Goal: Transaction & Acquisition: Purchase product/service

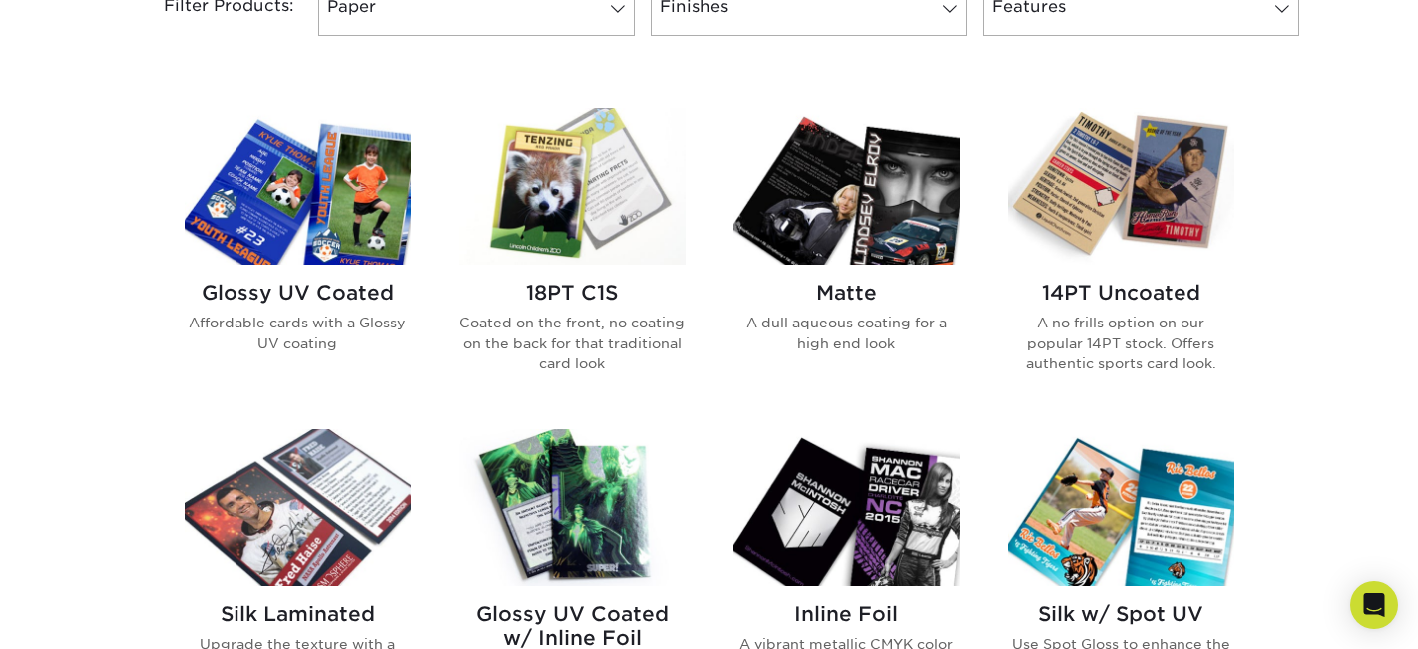
scroll to position [891, 0]
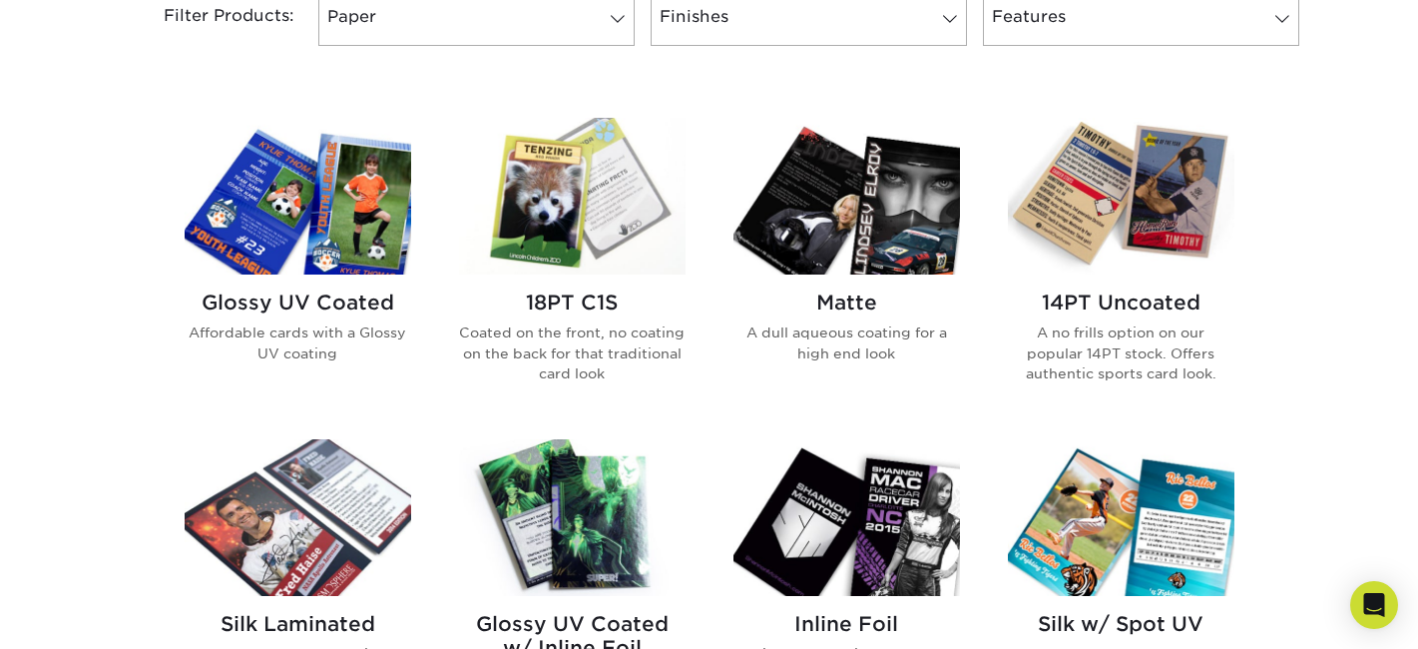
click at [1075, 206] on img at bounding box center [1121, 196] width 227 height 157
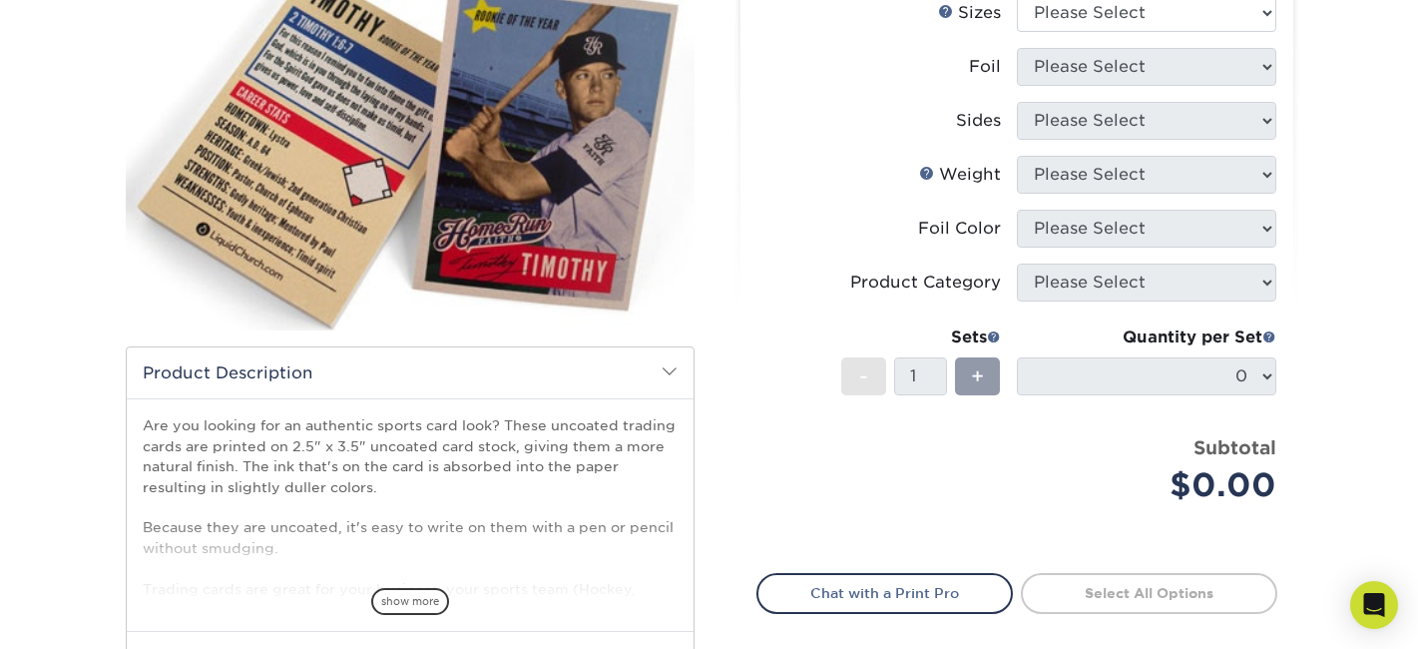
scroll to position [266, 0]
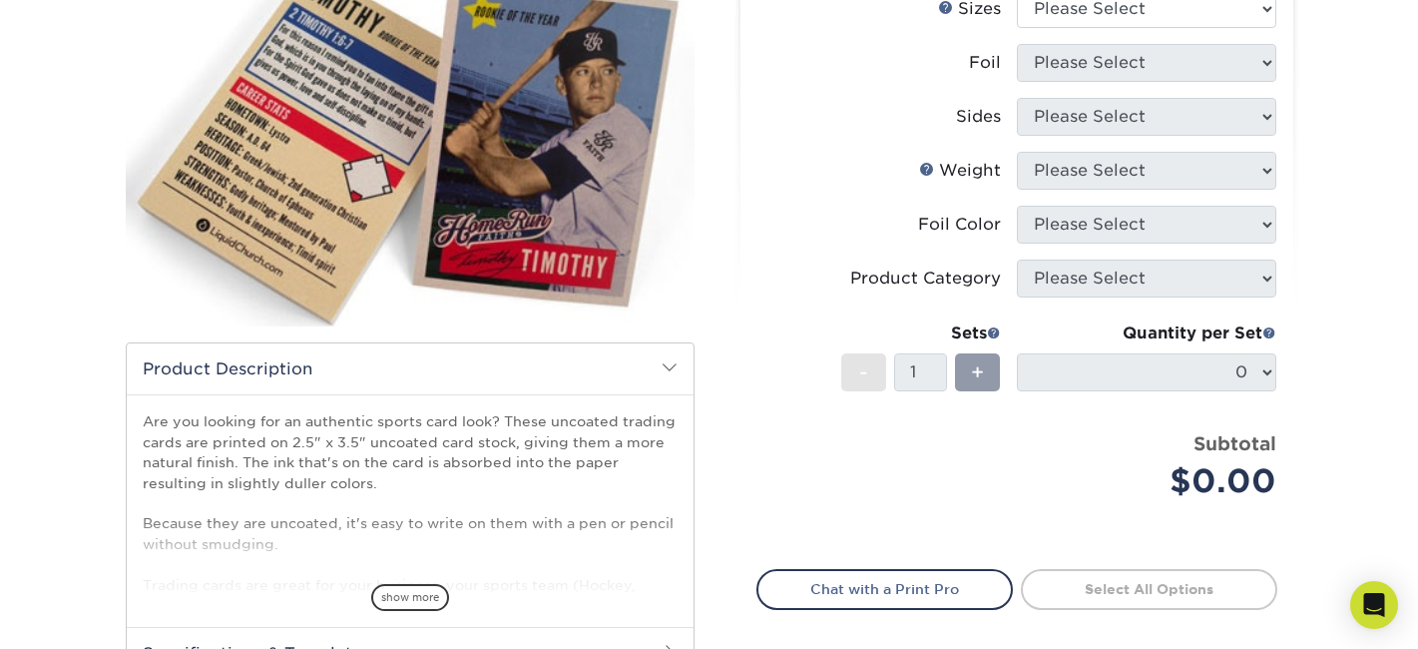
click at [400, 587] on span "show more" at bounding box center [410, 597] width 78 height 27
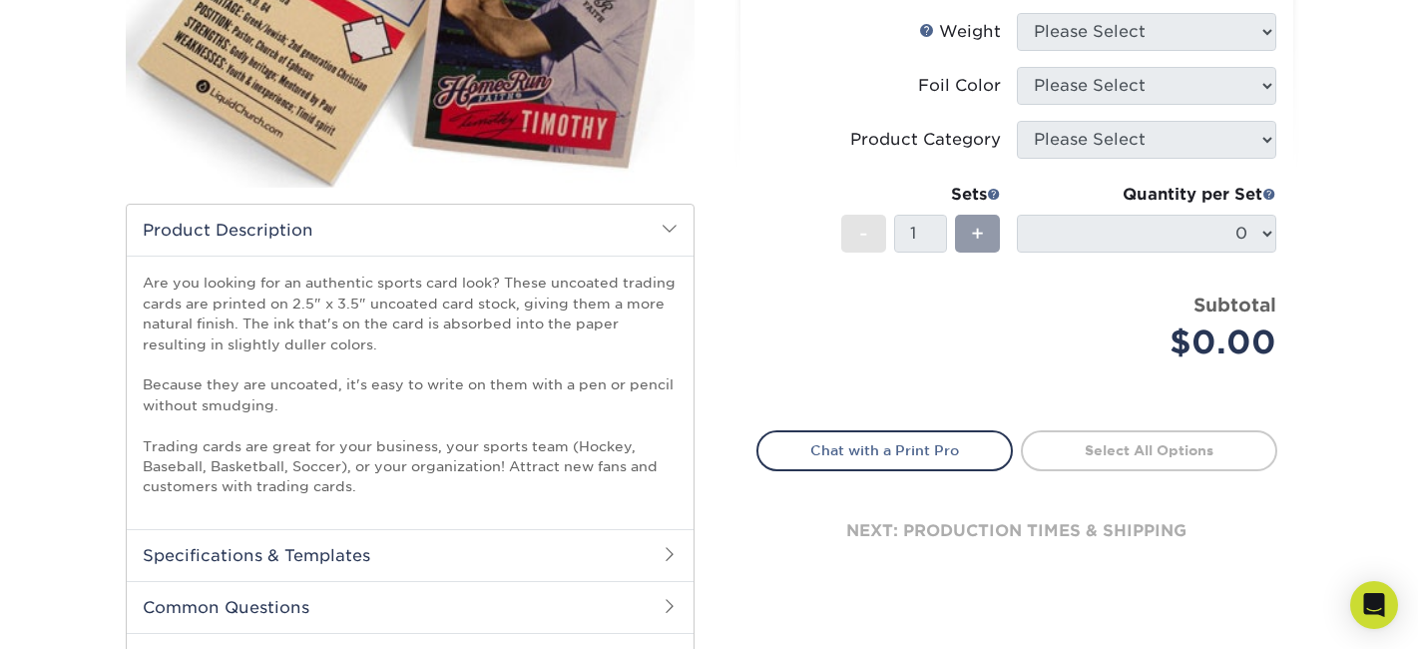
scroll to position [403, 0]
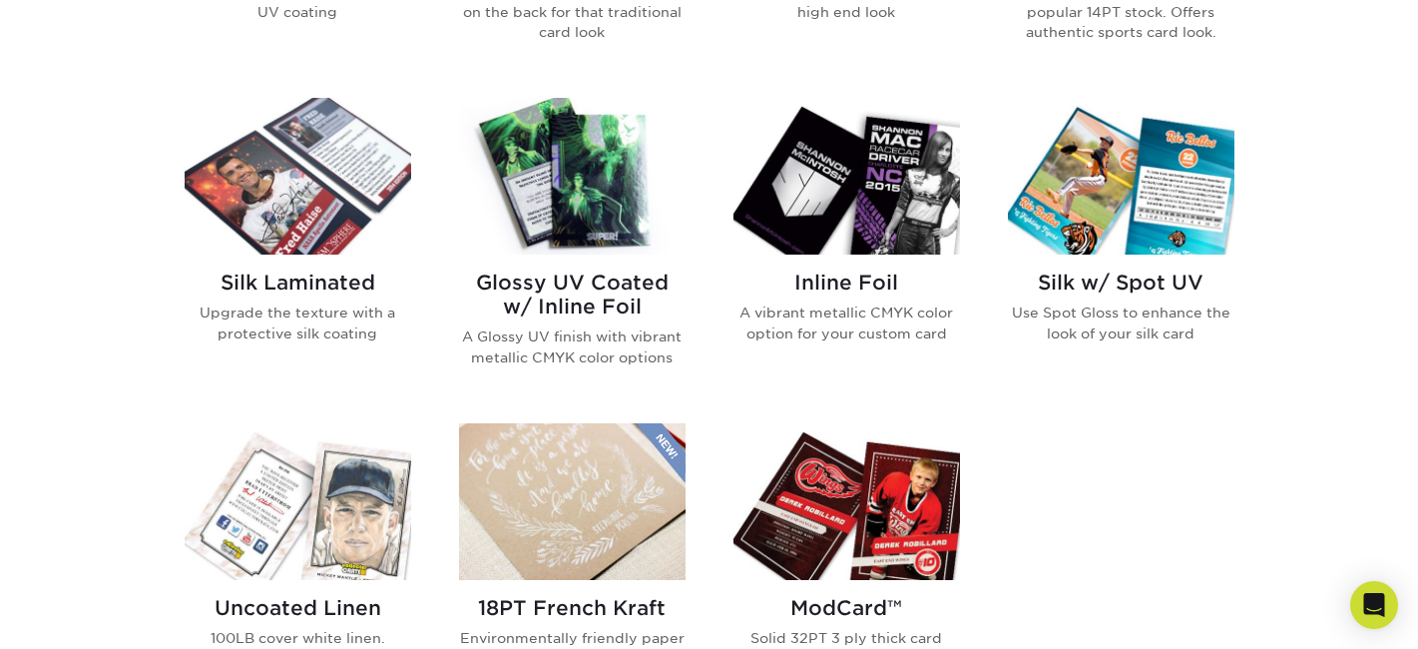
scroll to position [1227, 0]
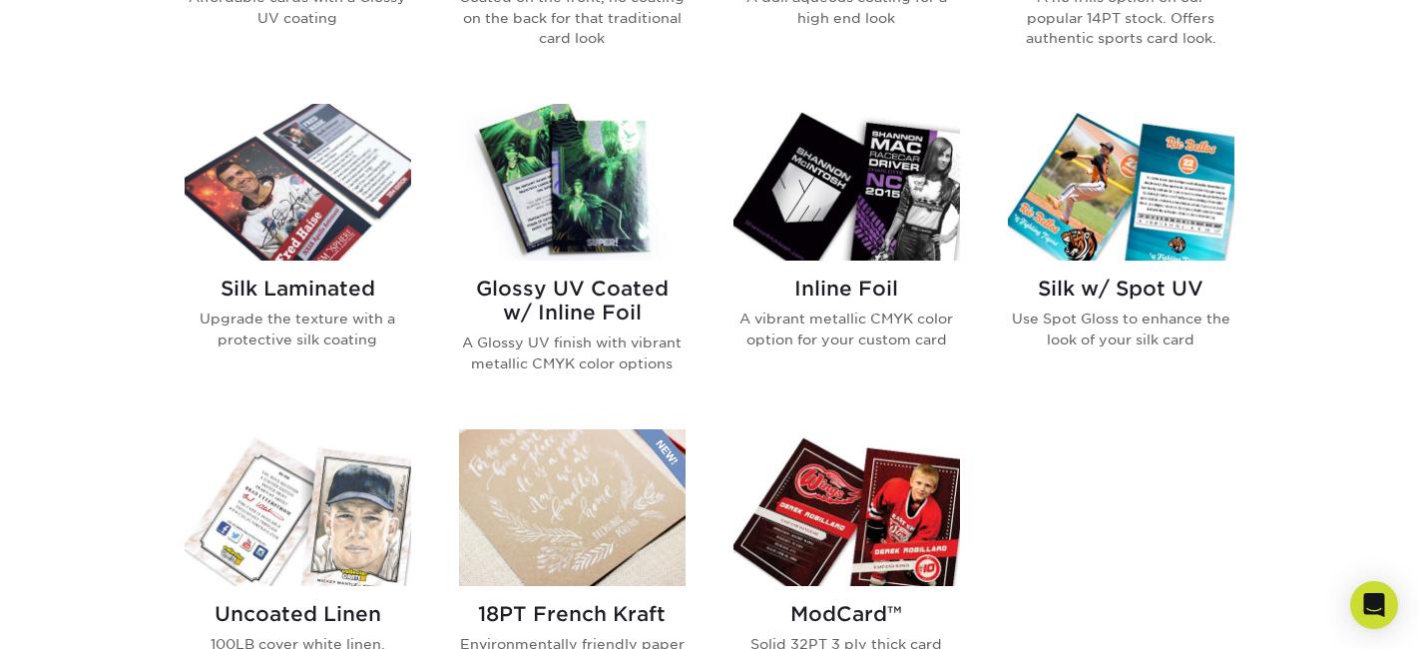
click at [611, 137] on img at bounding box center [572, 182] width 227 height 157
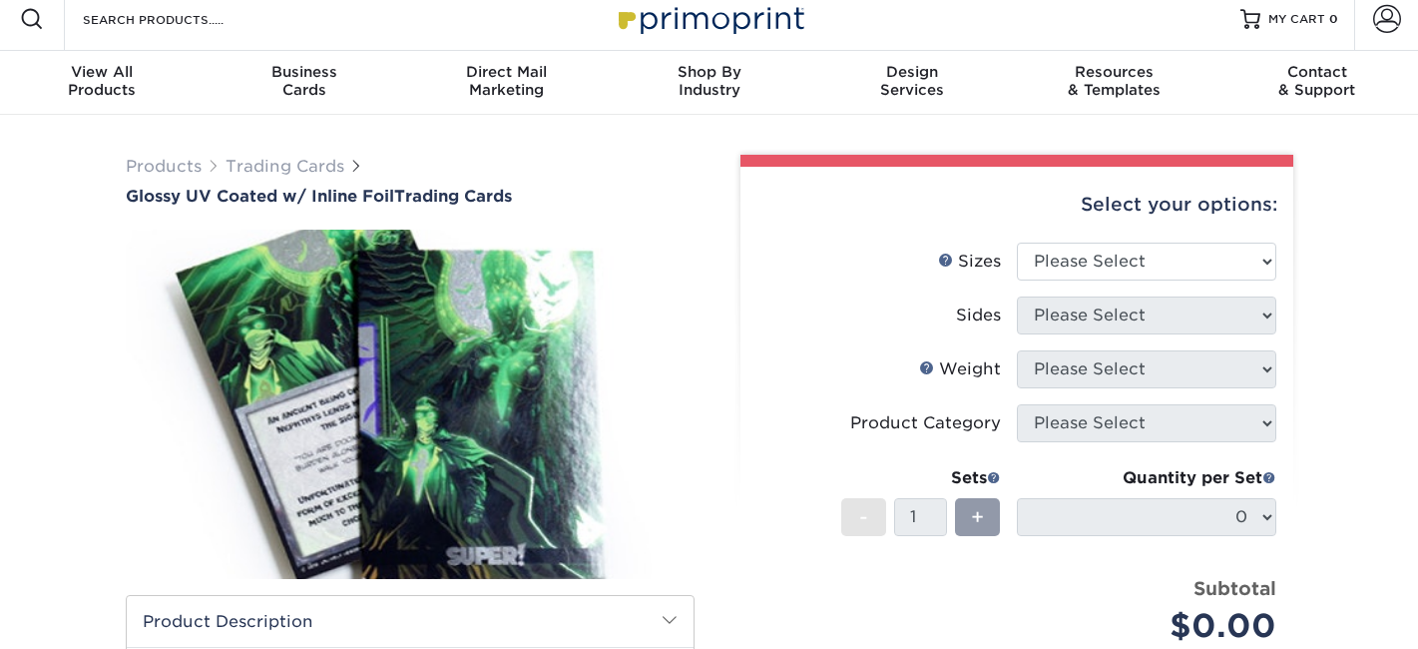
scroll to position [16, 0]
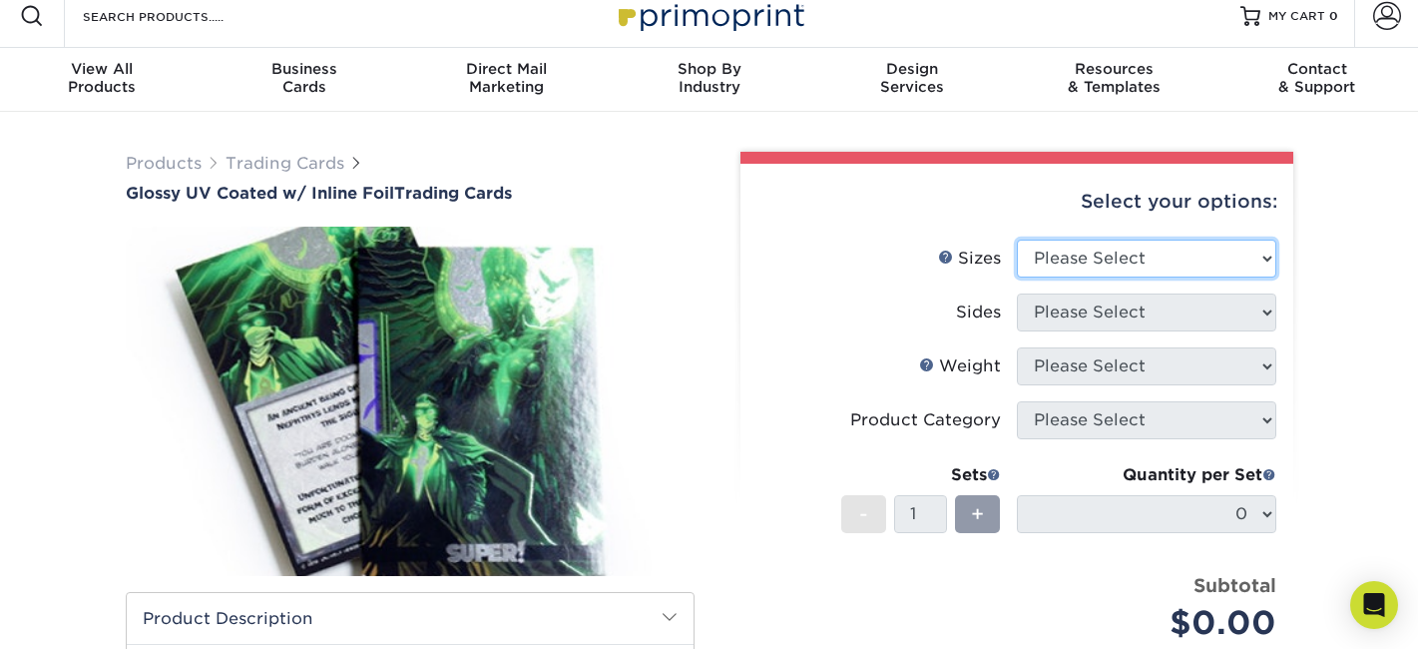
click at [1157, 253] on select "Please Select 2.5" x 3.5"" at bounding box center [1147, 259] width 260 height 38
select select "2.50x3.50"
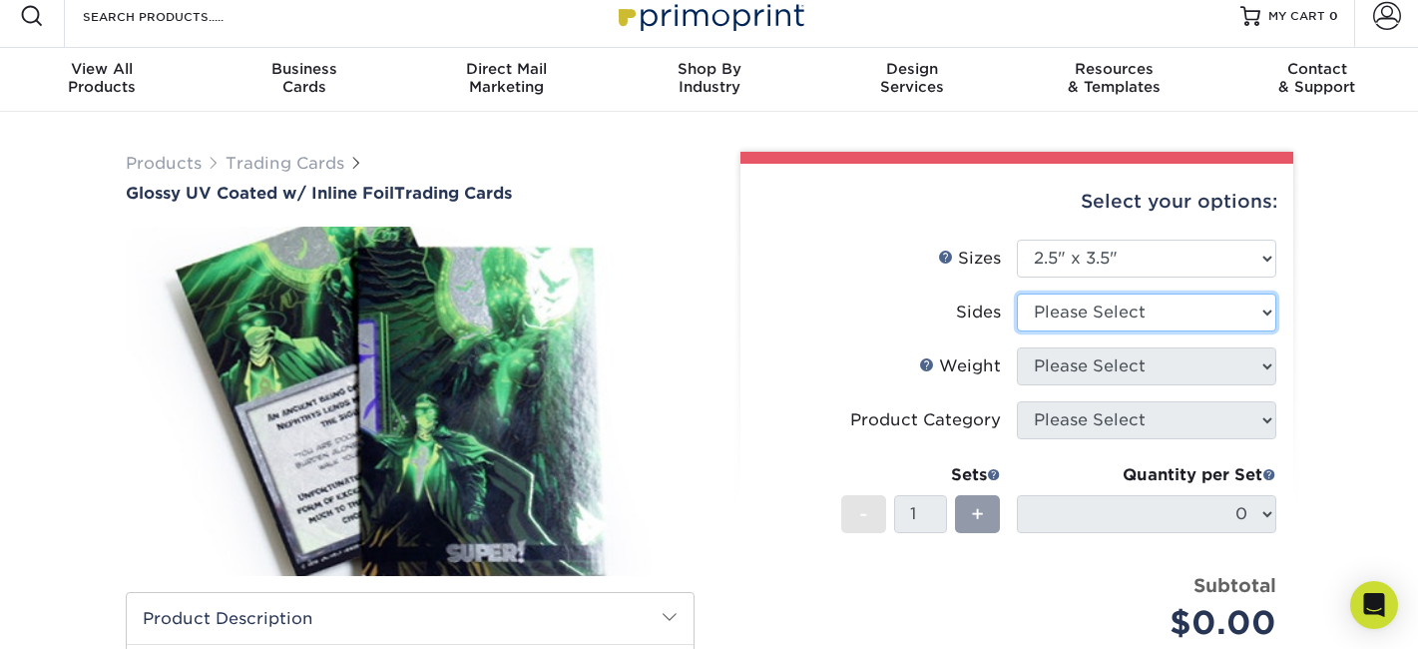
click at [1138, 313] on select "Please Select Print Both Sides - Foil Back Only Print Both Sides - Foil Both Si…" at bounding box center [1147, 312] width 260 height 38
select select "2ba18f74-0f96-487e-8b6e-985b404b3305"
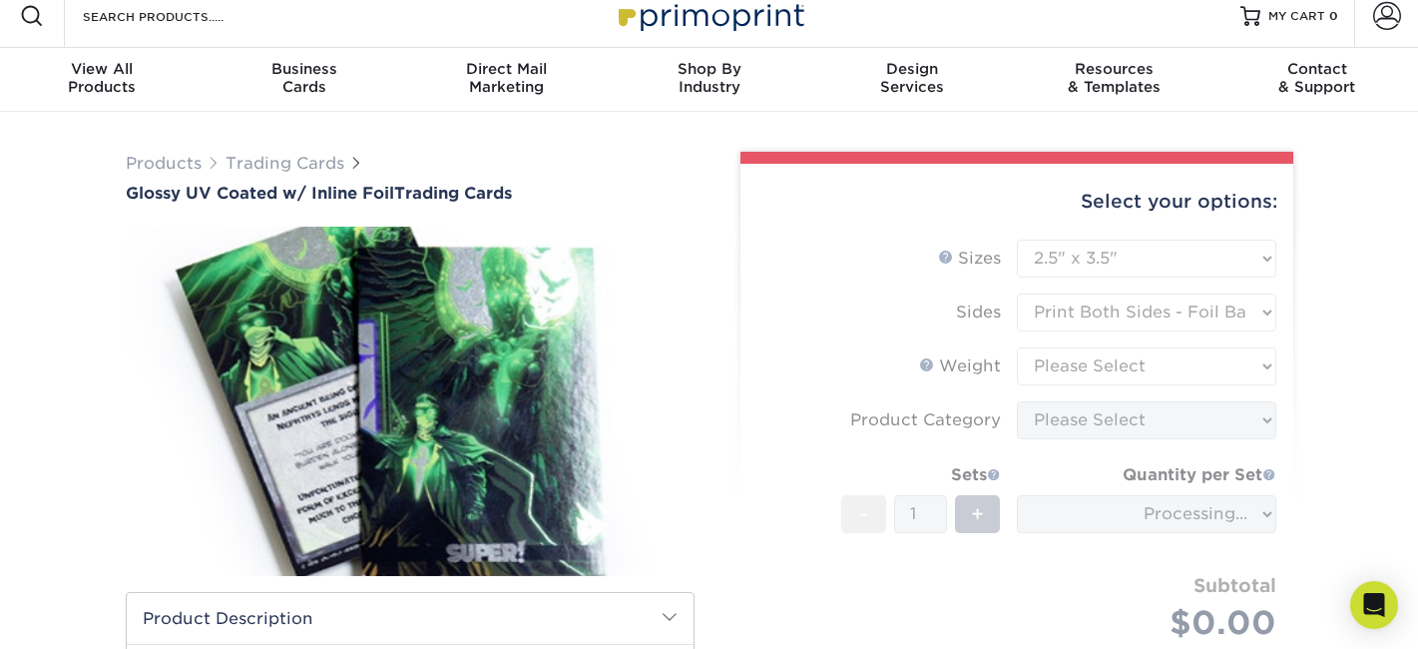
click at [1129, 315] on form "Sizes Help Sizes Please Select 2.5" x 3.5" Sides Please Select 16PT - 1" at bounding box center [1017, 464] width 521 height 448
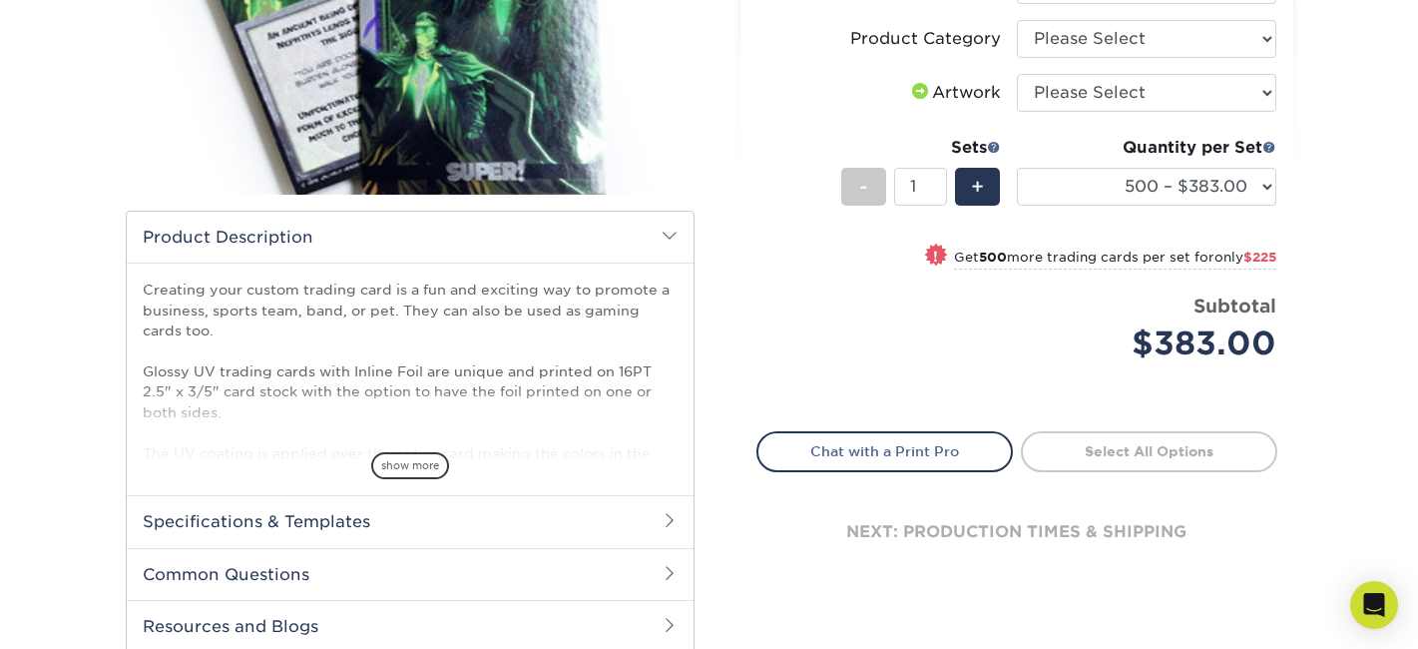
scroll to position [181, 0]
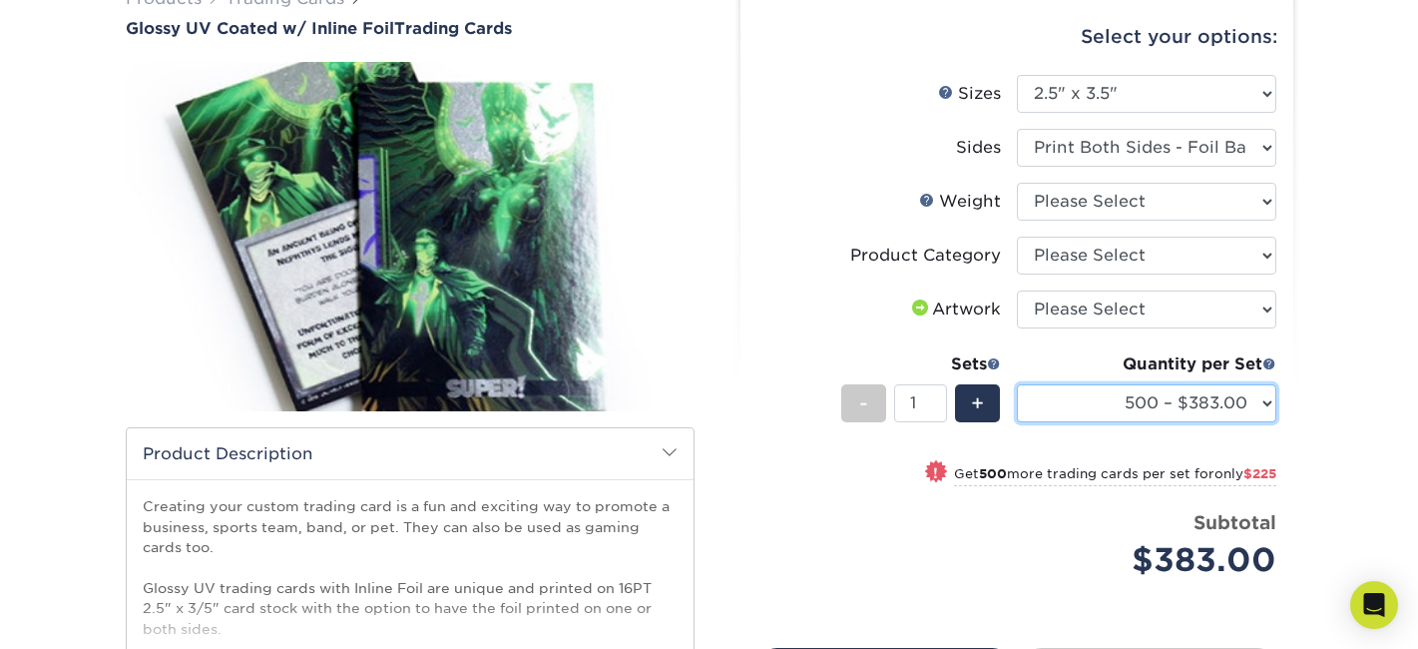
click at [1133, 414] on select "500 – $383.00 1000 – $608.00 2500 – $883.00 5000 – $1252.00" at bounding box center [1147, 403] width 260 height 38
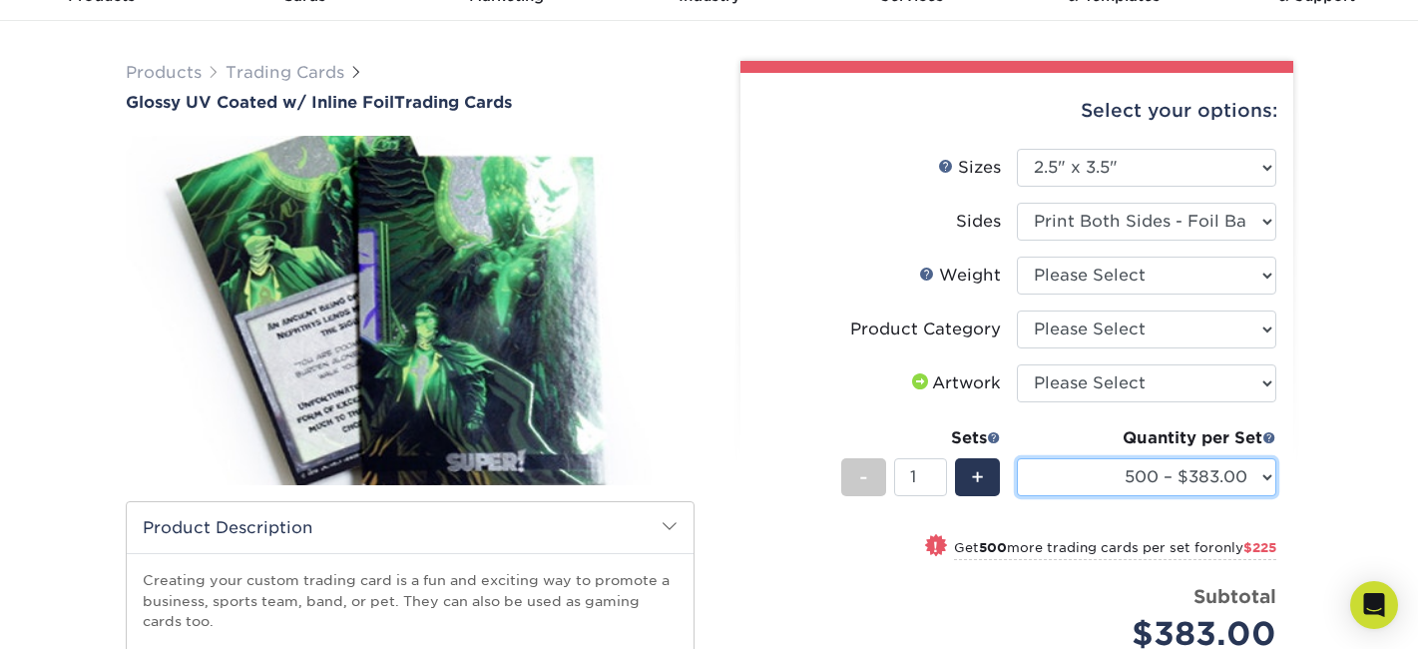
scroll to position [0, 0]
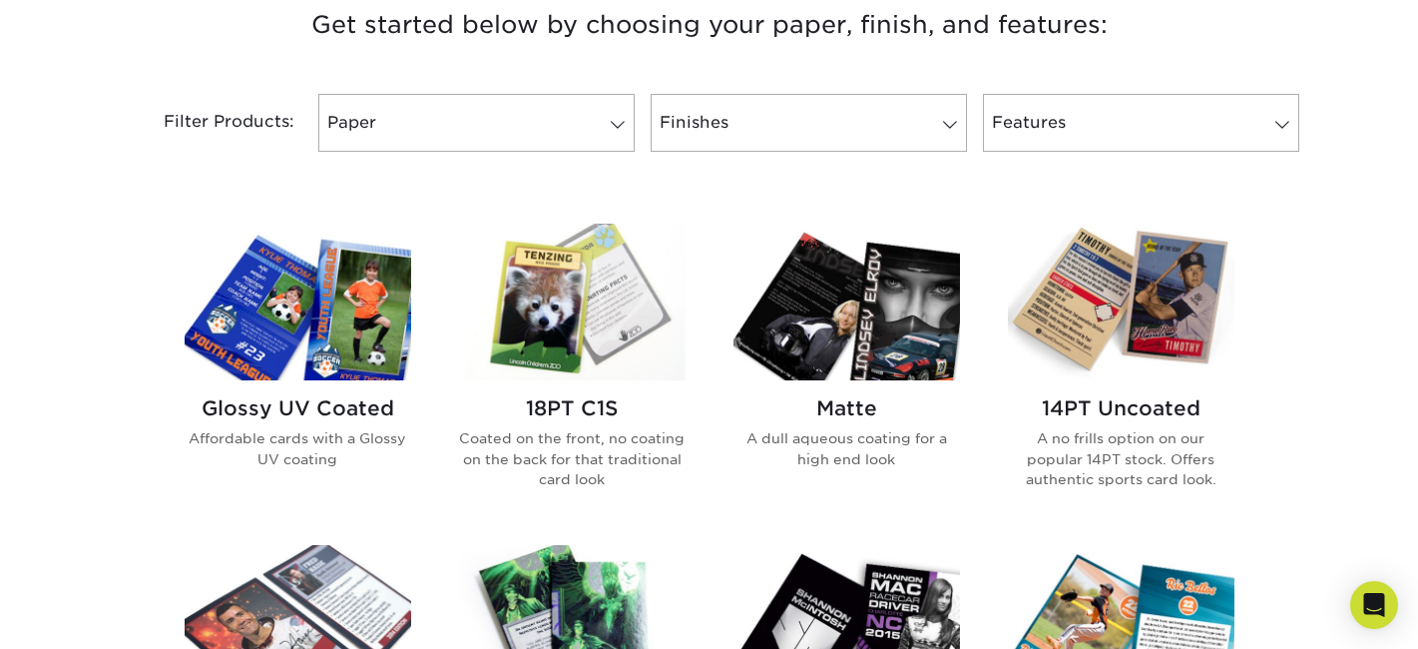
scroll to position [788, 0]
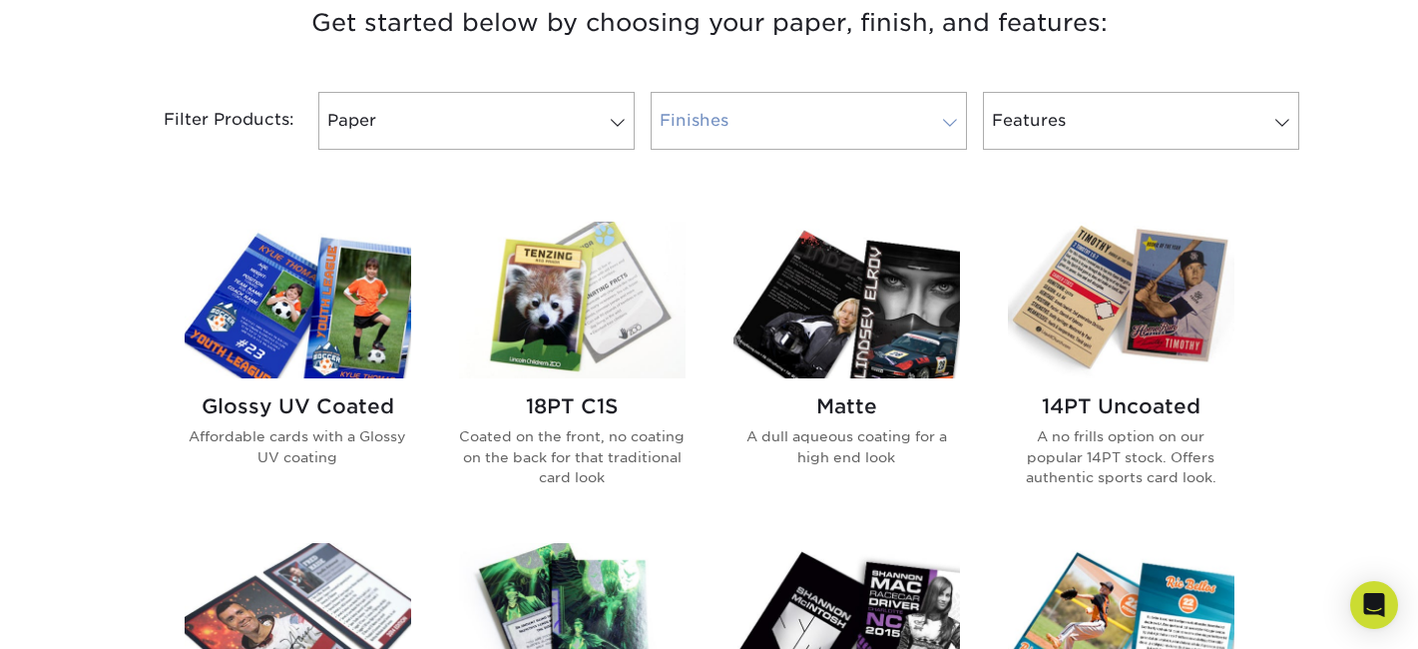
click at [910, 110] on link "Finishes" at bounding box center [809, 121] width 316 height 58
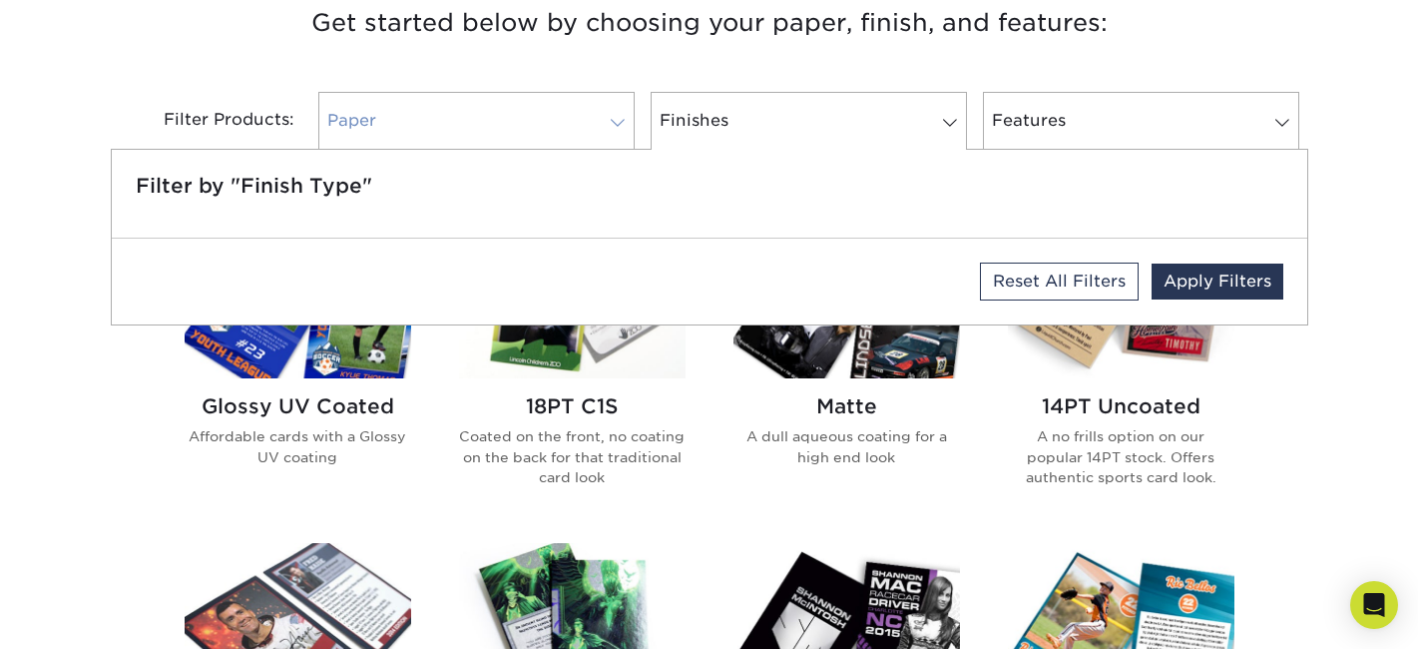
click at [428, 115] on link "Paper" at bounding box center [476, 121] width 316 height 58
click at [1010, 127] on link "Features" at bounding box center [1141, 121] width 316 height 58
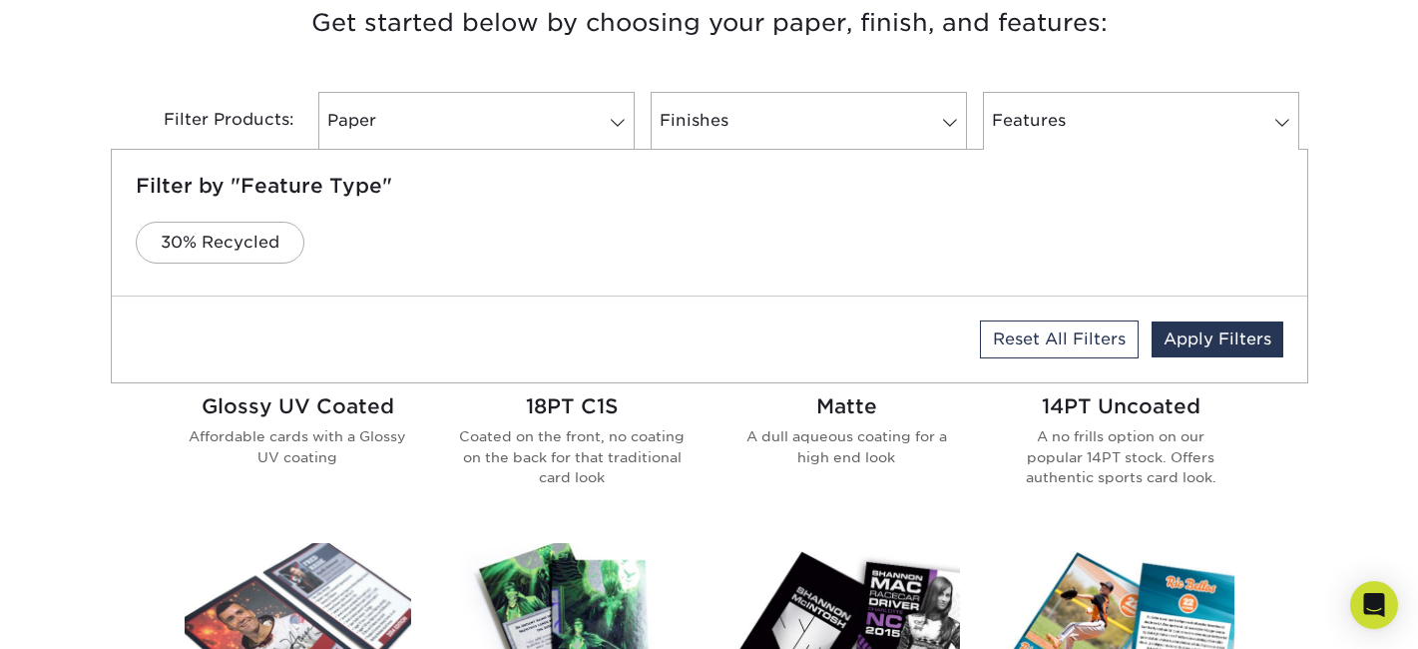
click at [848, 493] on div "Matte A dull aqueous coating for a high end look" at bounding box center [847, 438] width 227 height 121
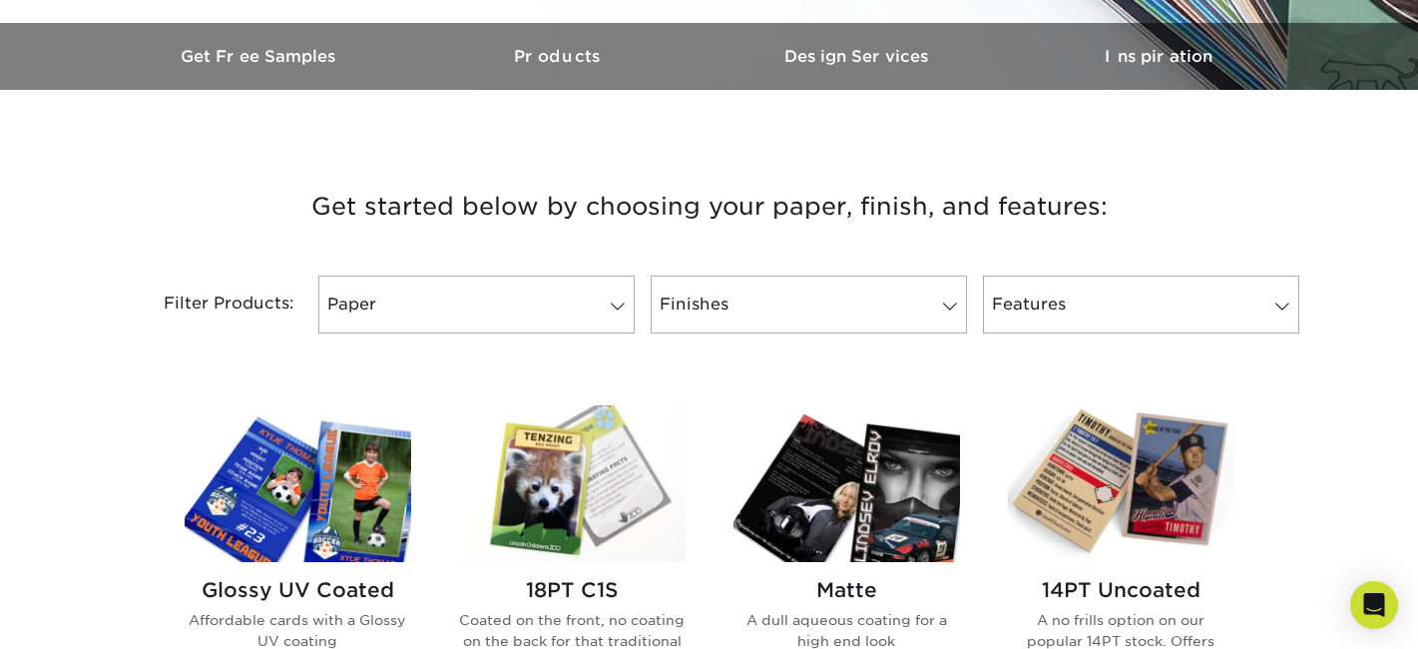
scroll to position [475, 0]
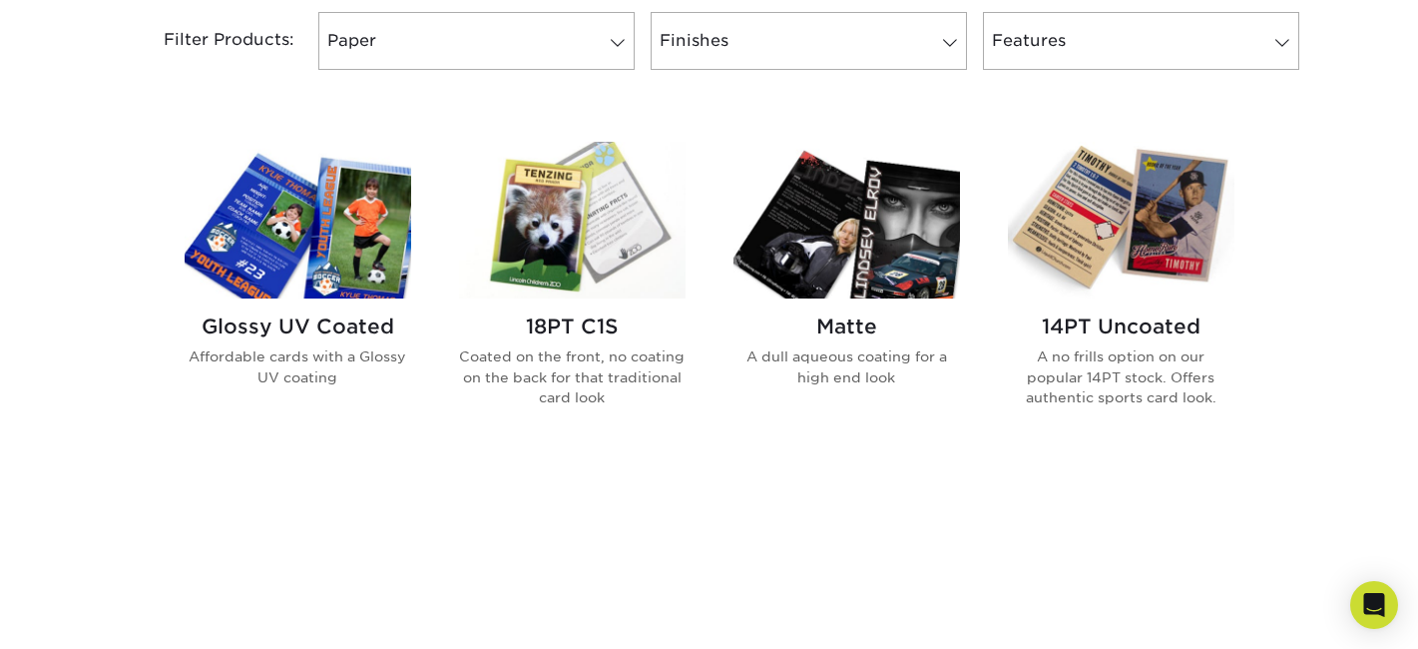
scroll to position [869, 0]
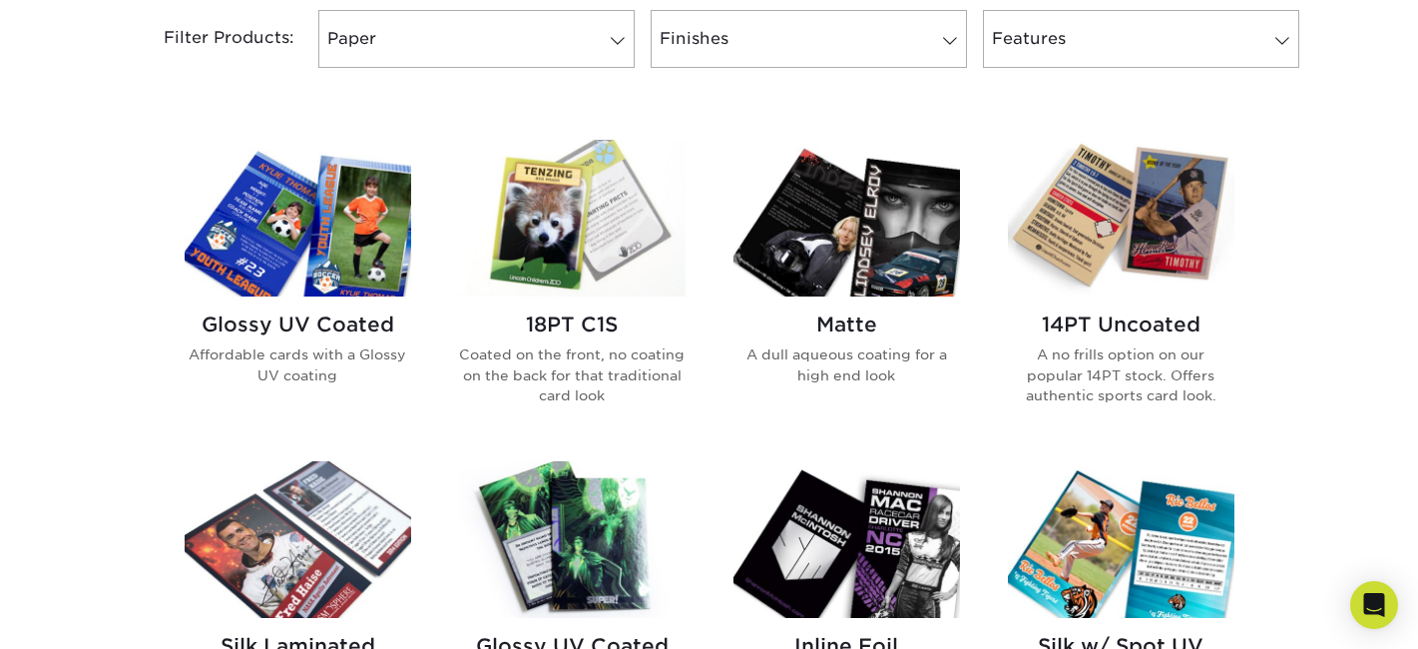
click at [637, 215] on img at bounding box center [572, 218] width 227 height 157
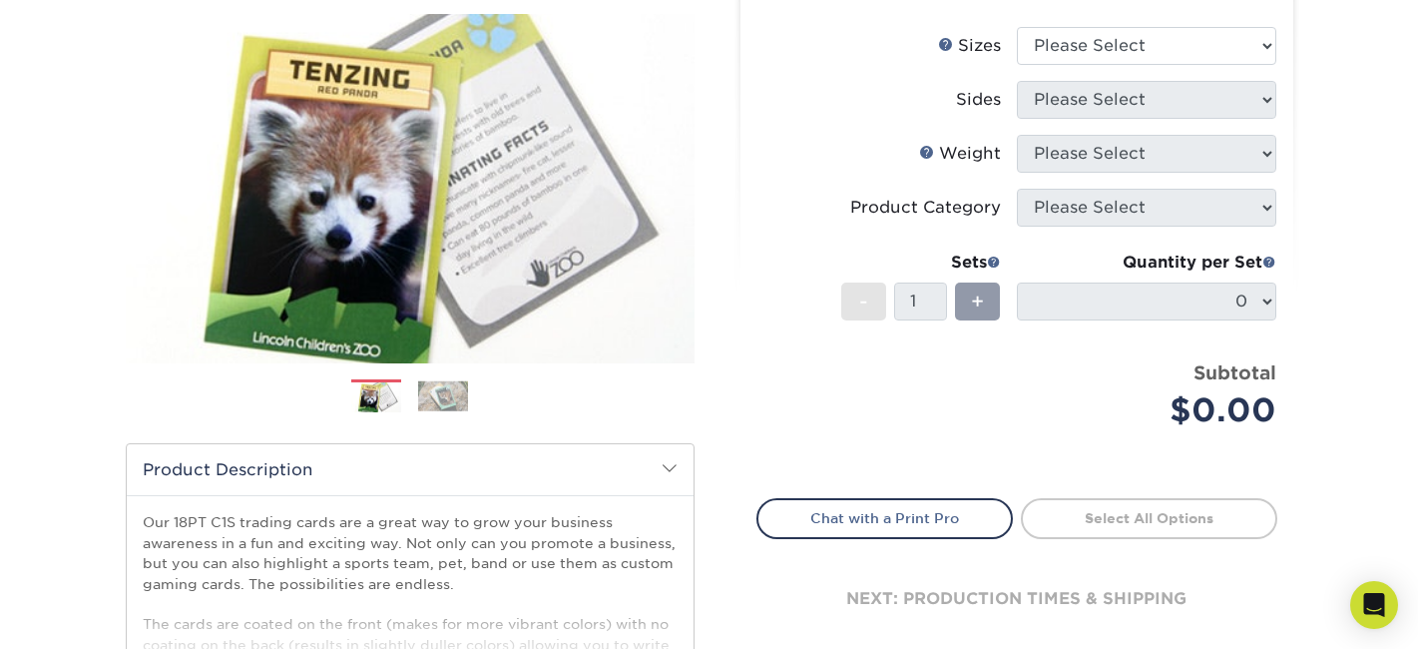
scroll to position [110, 0]
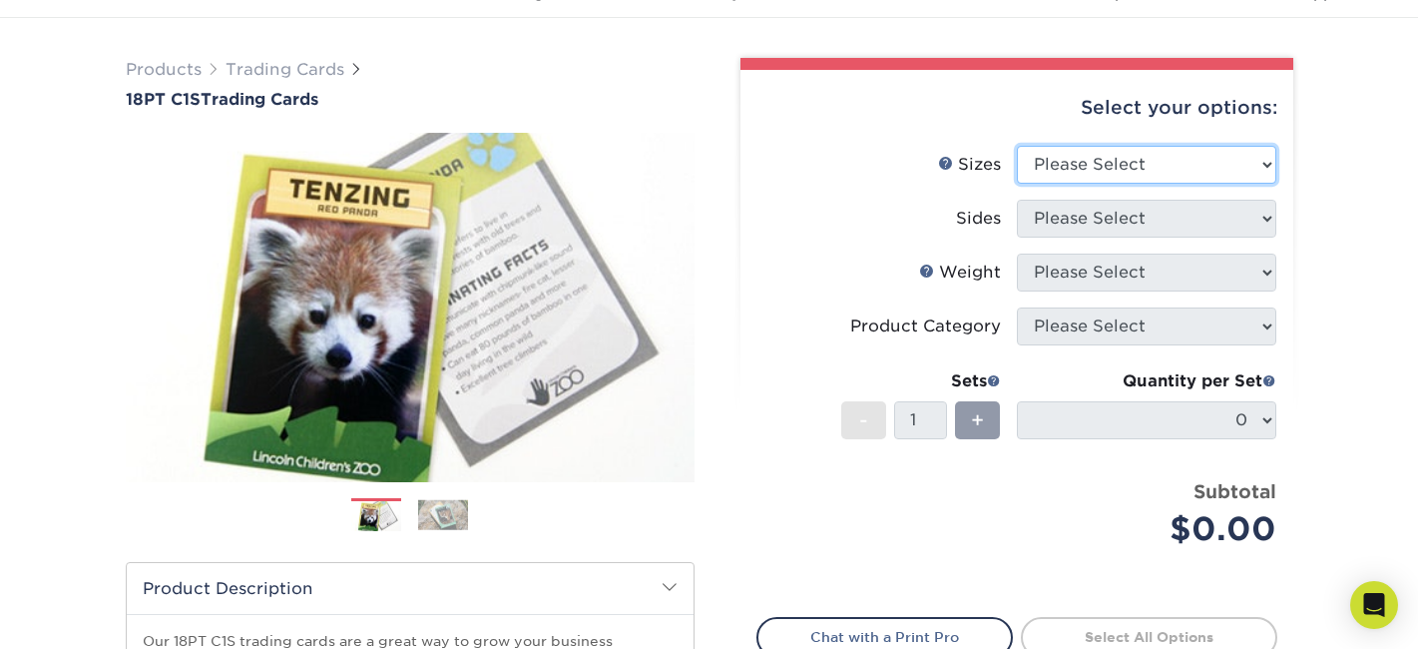
click at [1107, 162] on select "Please Select 2.5" x 3.5"" at bounding box center [1147, 165] width 260 height 38
select select "2.50x3.50"
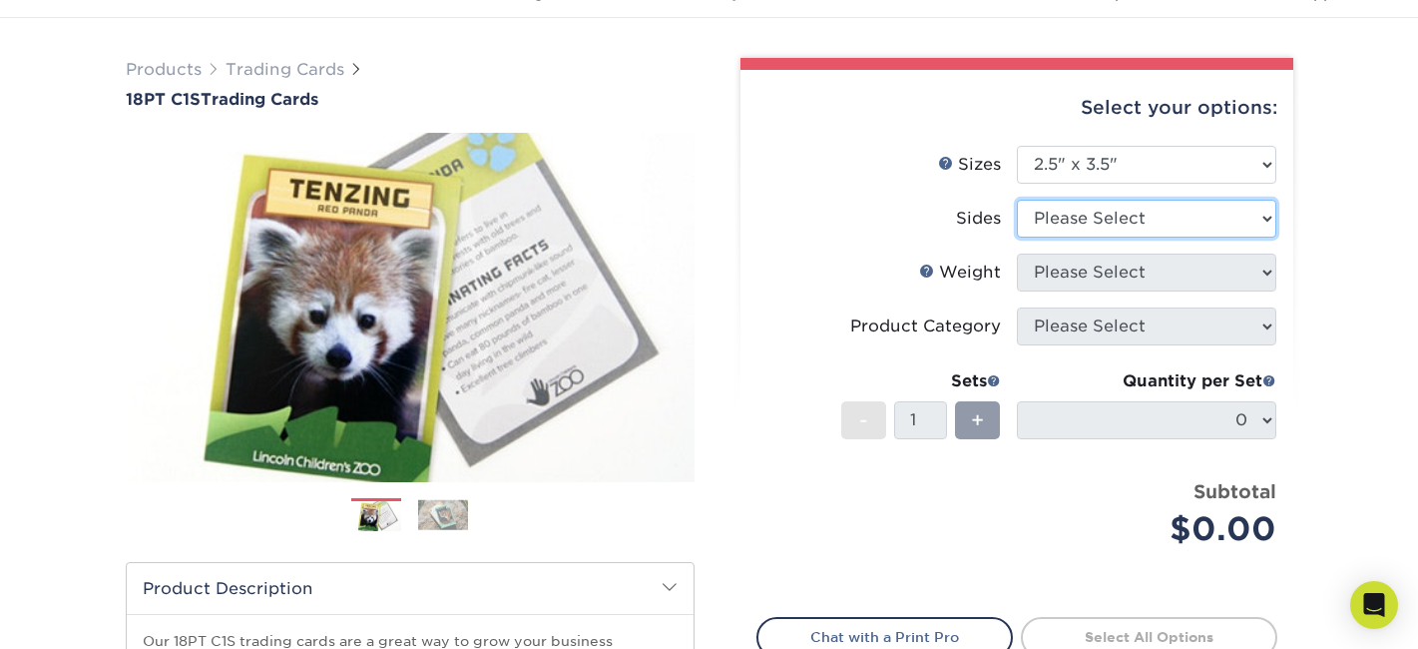
click at [1105, 219] on select "Please Select Print Both Sides Print Front Only" at bounding box center [1147, 219] width 260 height 38
select select "13abbda7-1d64-4f25-8bb2-c179b224825d"
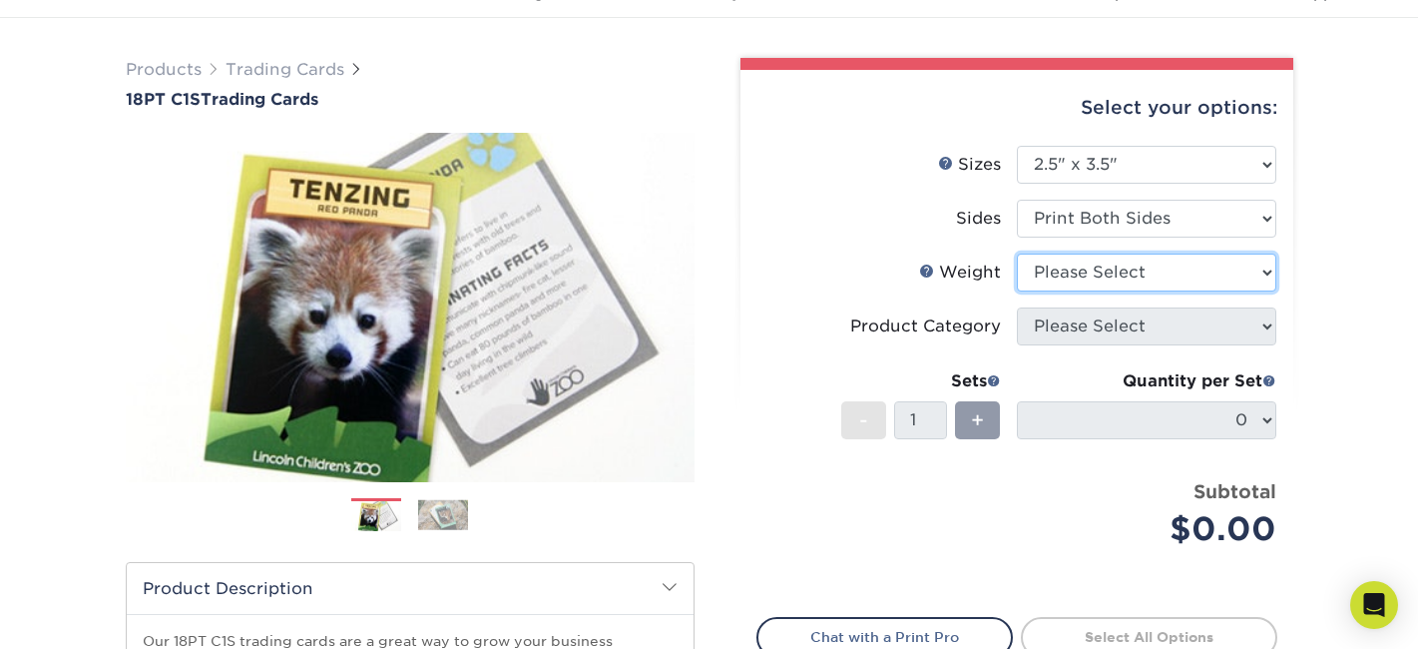
click at [1101, 270] on select "Please Select 18PT C1S" at bounding box center [1147, 273] width 260 height 38
select select "18PTC1S"
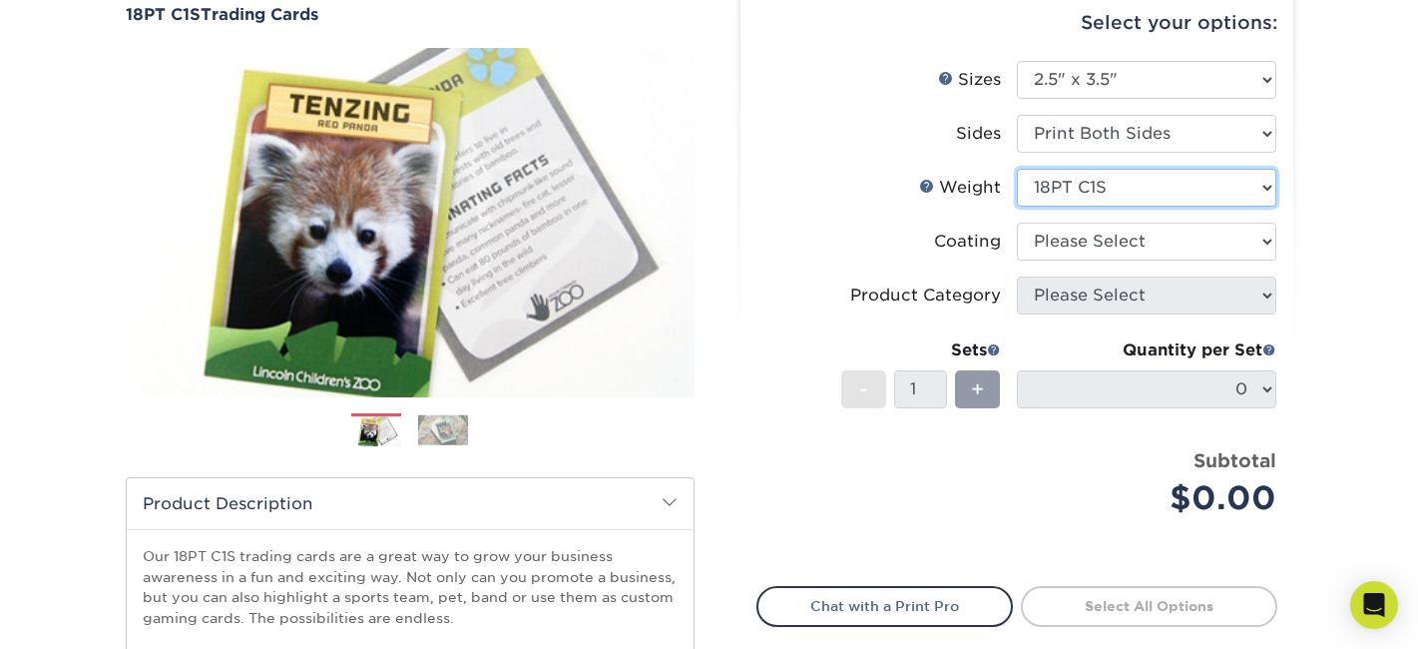
scroll to position [297, 0]
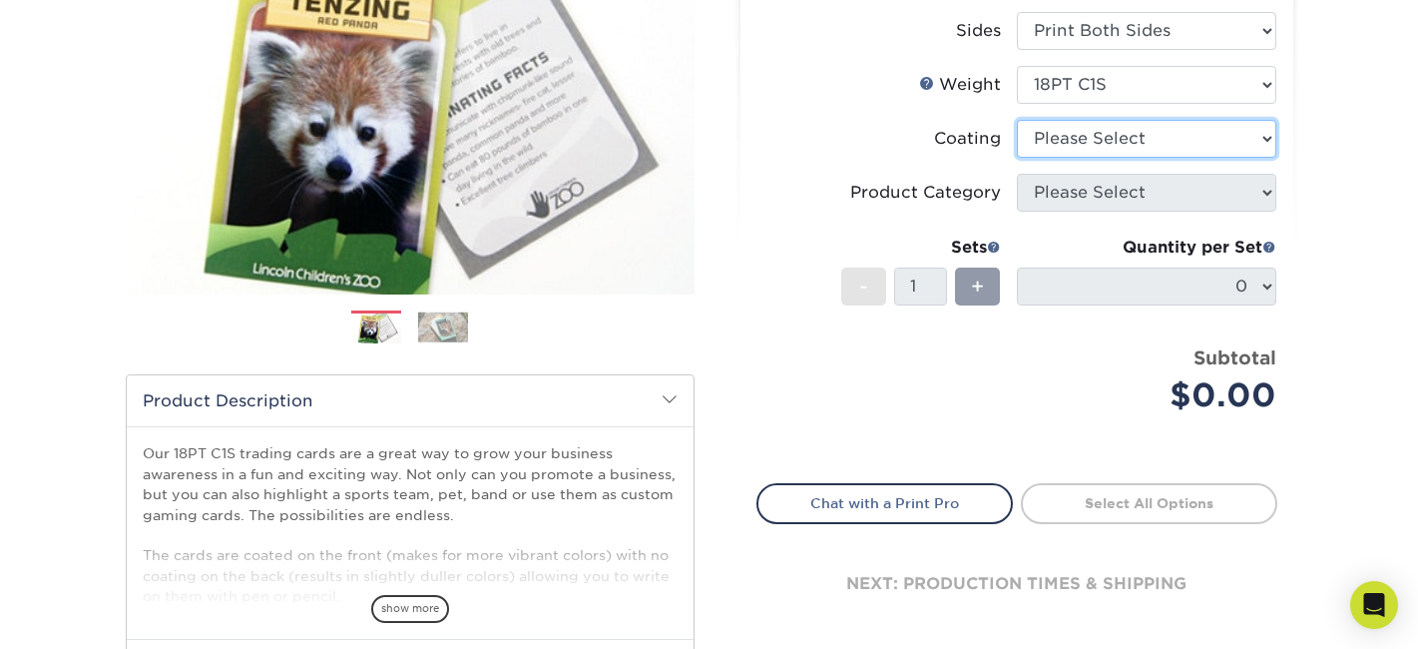
click at [1137, 137] on select at bounding box center [1147, 139] width 260 height 38
select select "1e8116af-acfc-44b1-83dc-8181aa338834"
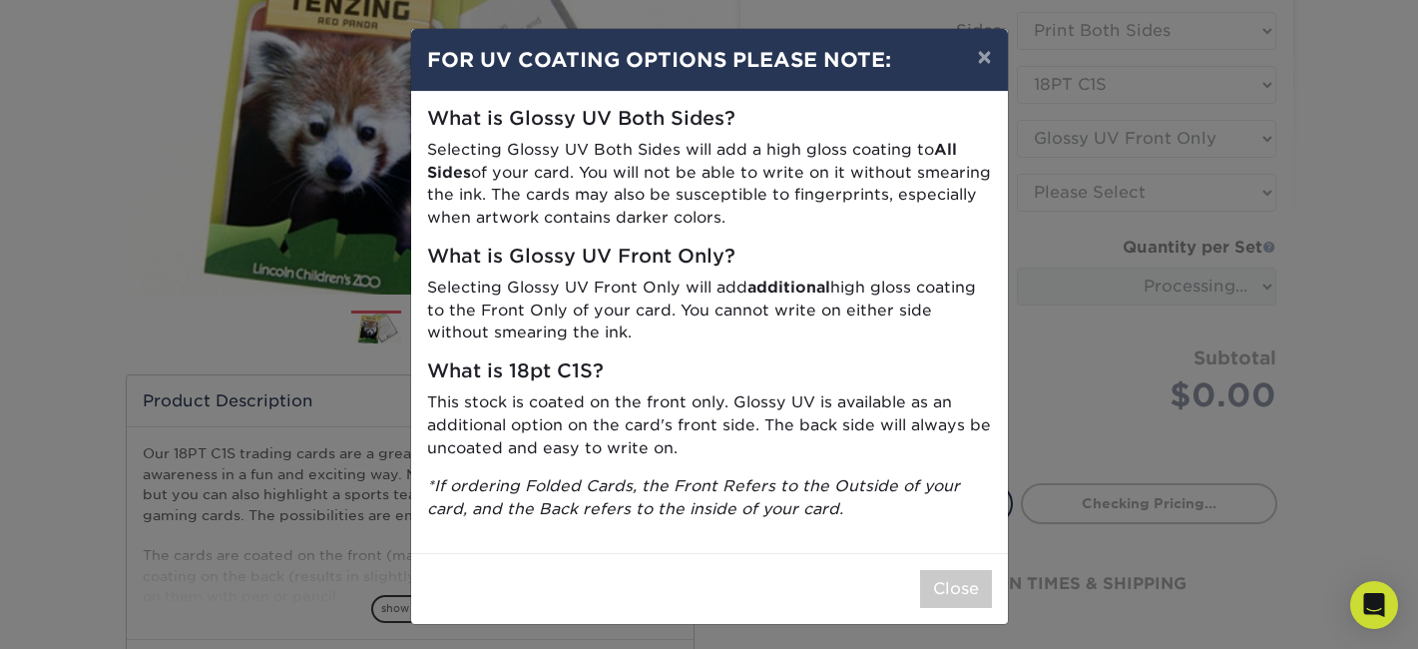
scroll to position [4, 0]
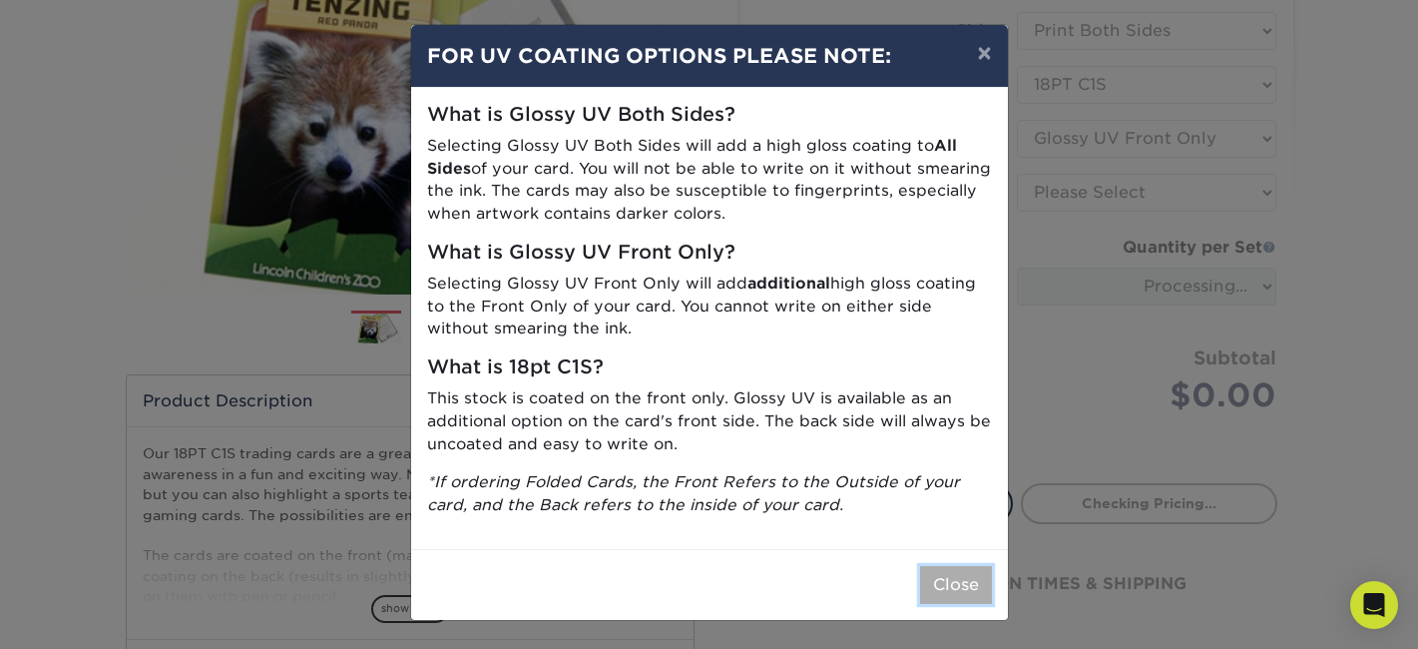
click at [945, 591] on button "Close" at bounding box center [956, 585] width 72 height 38
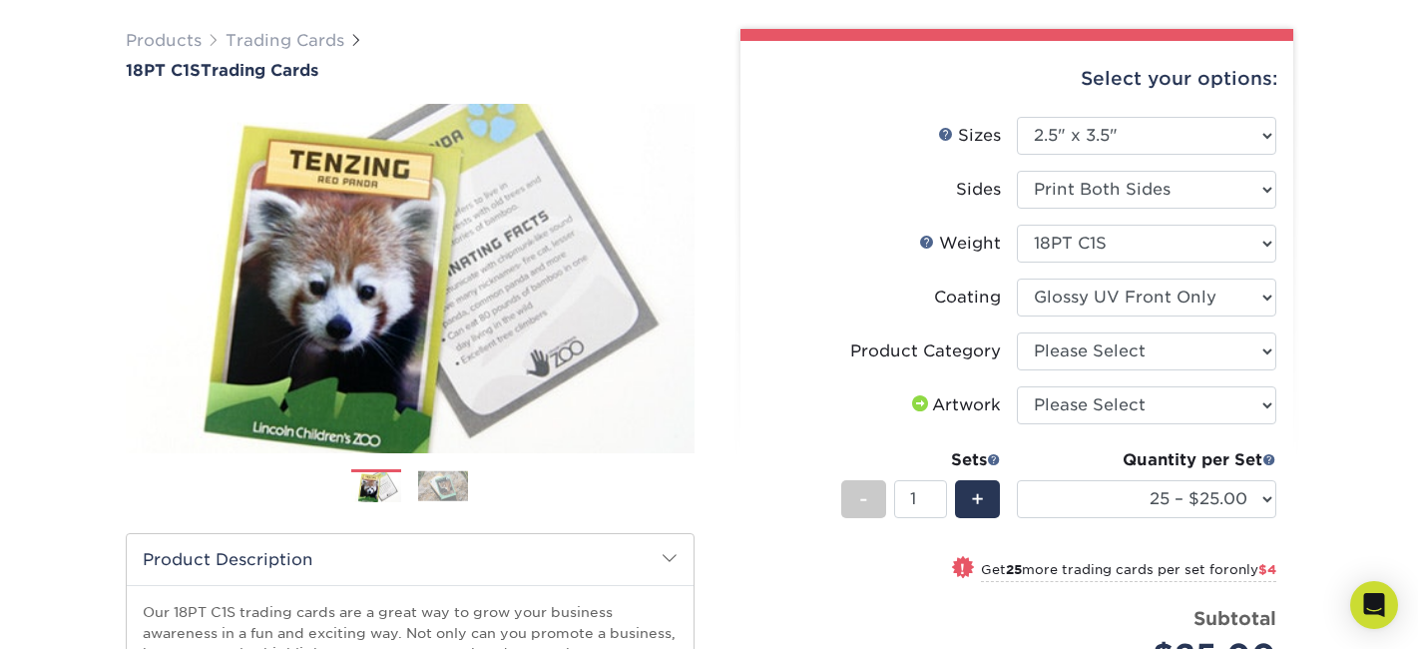
scroll to position [143, 0]
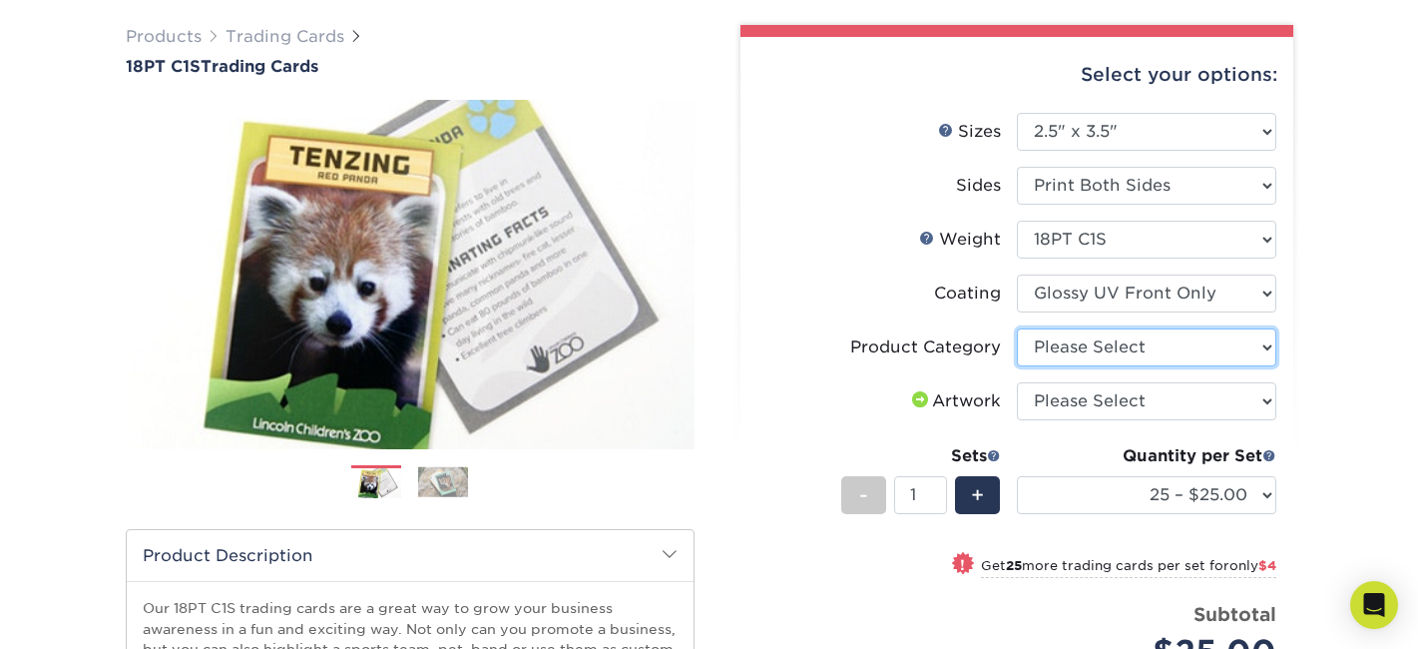
click at [1061, 357] on select "Please Select Trading Cards" at bounding box center [1147, 347] width 260 height 38
select select "c2f9bce9-36c2-409d-b101-c29d9d031e18"
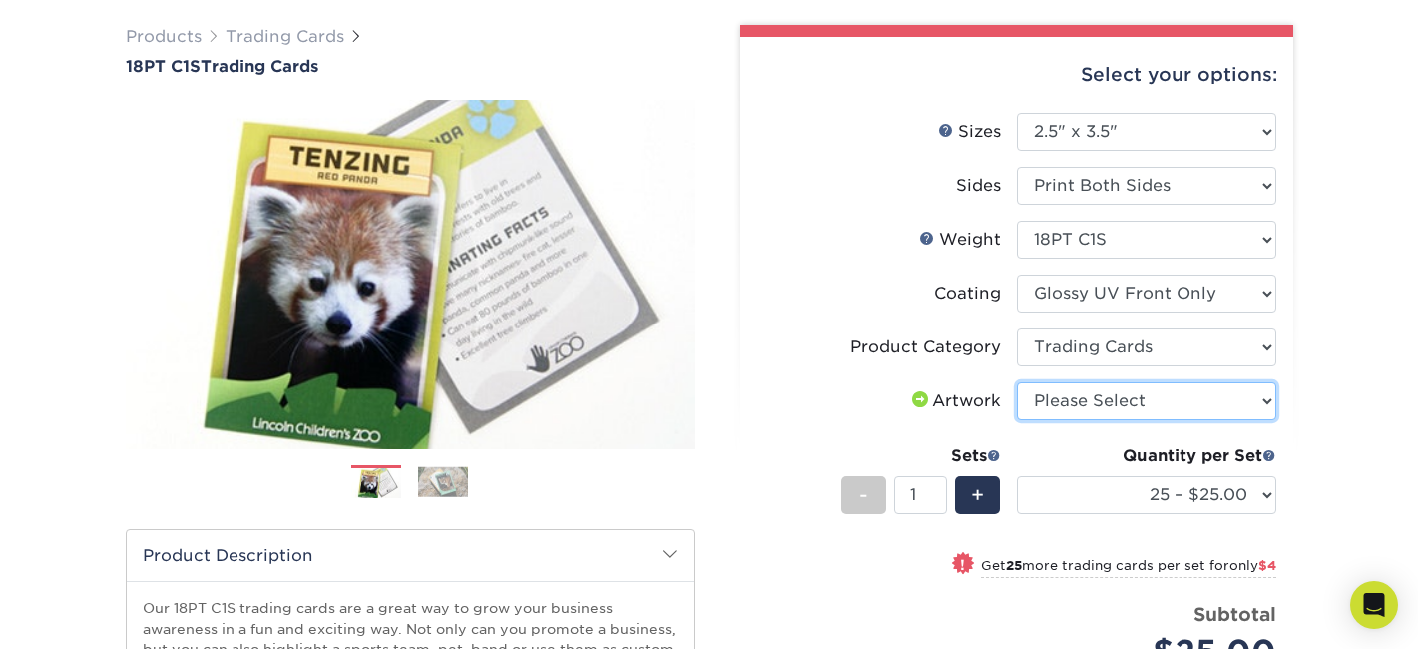
click at [1056, 405] on select "Please Select I will upload files I need a design - $100" at bounding box center [1147, 401] width 260 height 38
select select "upload"
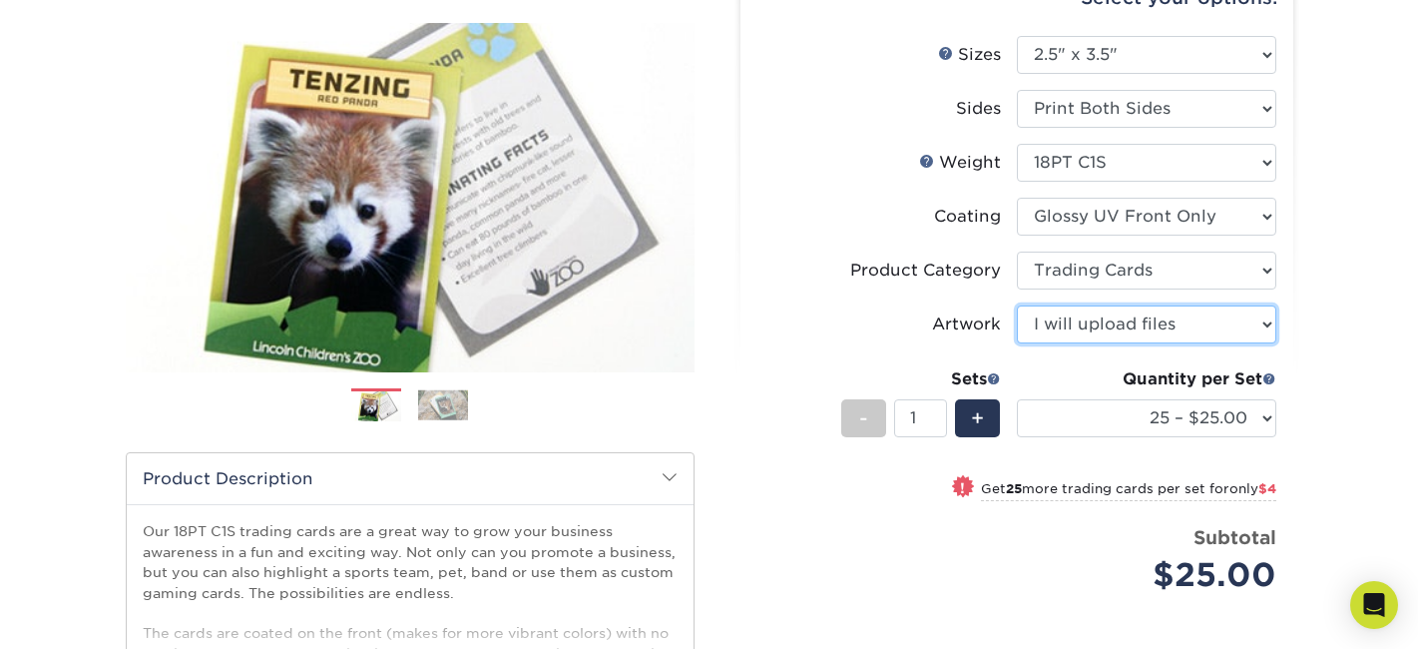
scroll to position [221, 0]
